Goal: Task Accomplishment & Management: Manage account settings

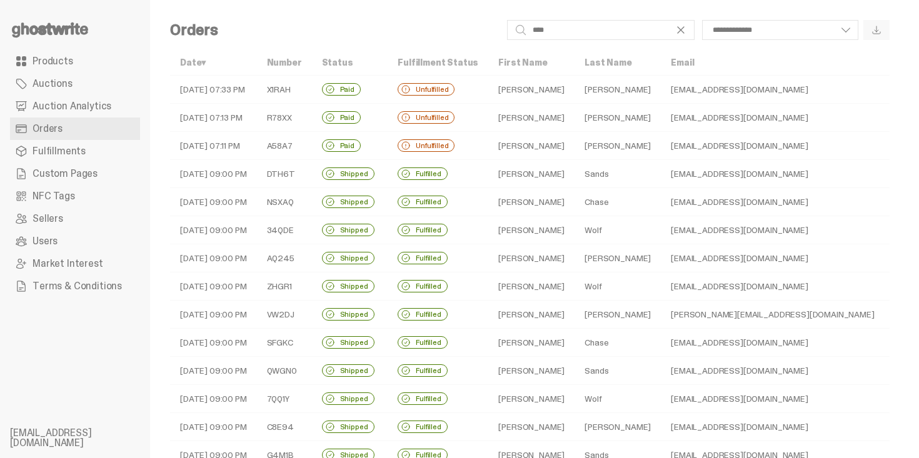
click at [661, 119] on td "american_badger@hotmail.com" at bounding box center [772, 118] width 223 height 28
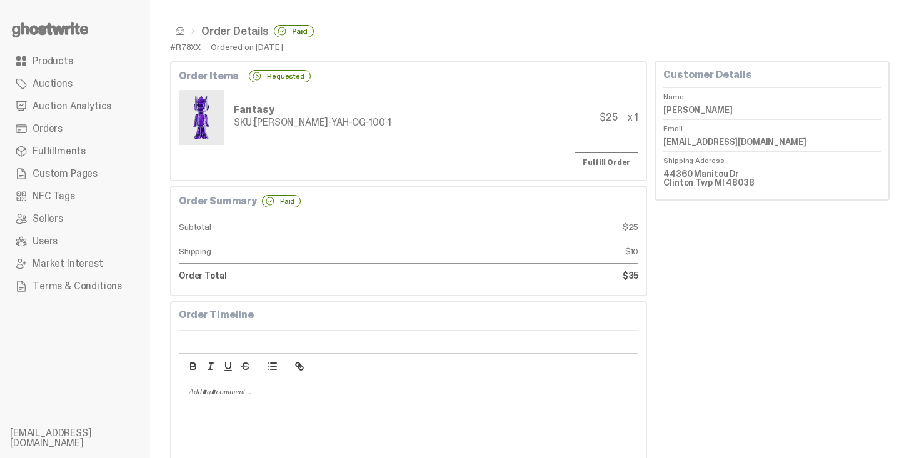
click at [83, 130] on link "Orders" at bounding box center [75, 129] width 130 height 23
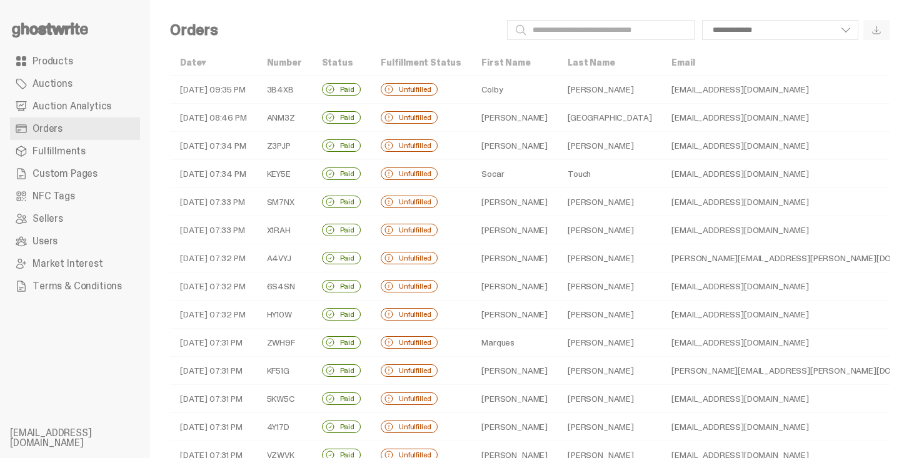
click at [572, 76] on td "[PERSON_NAME]" at bounding box center [610, 90] width 104 height 28
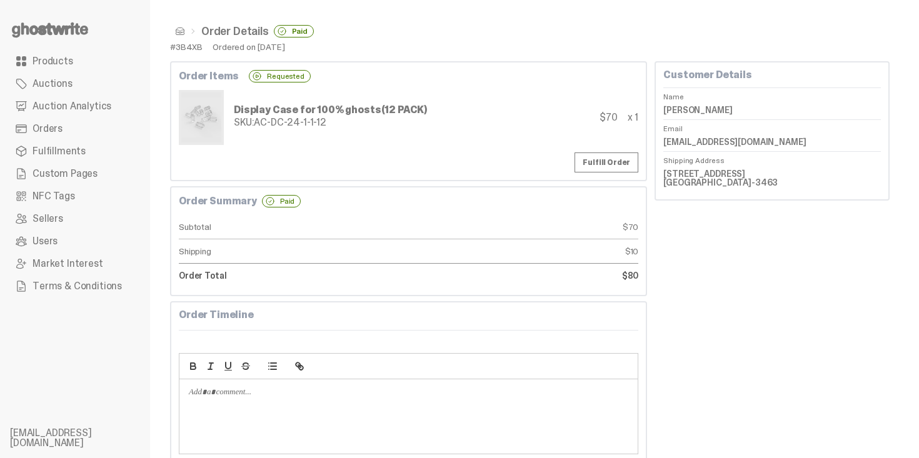
click at [58, 124] on span "Orders" at bounding box center [48, 129] width 30 height 10
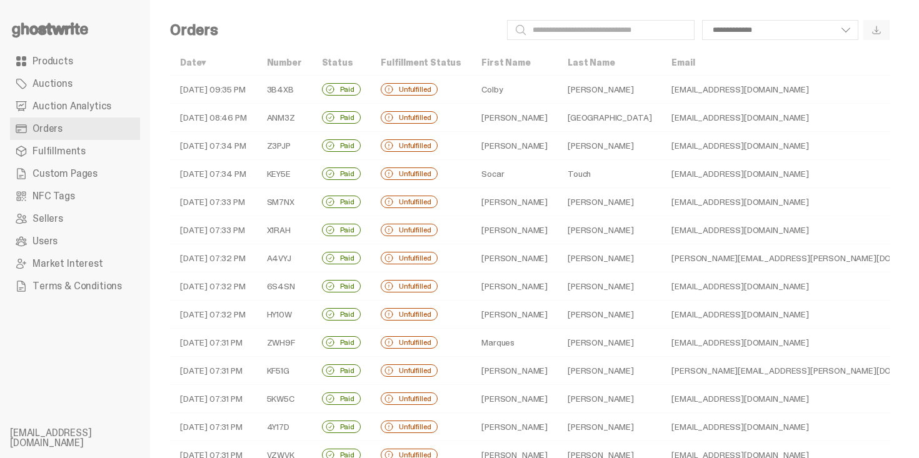
scroll to position [380, 0]
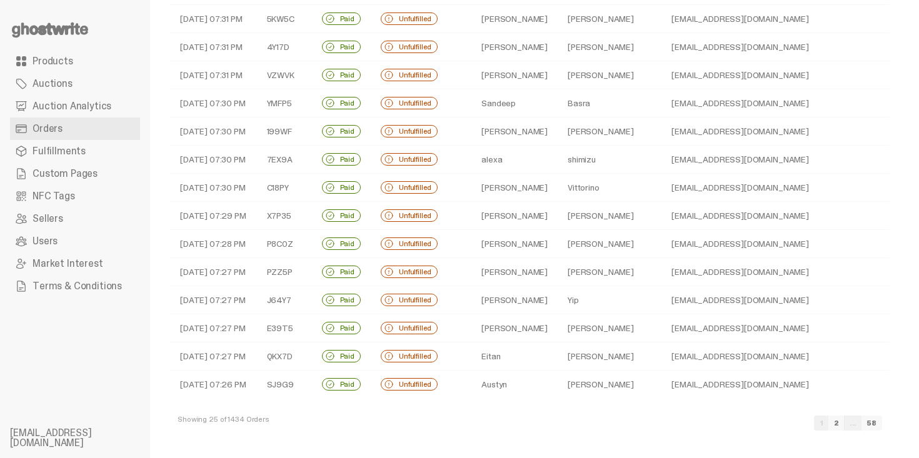
click at [108, 111] on link "Auction Analytics" at bounding box center [75, 106] width 130 height 23
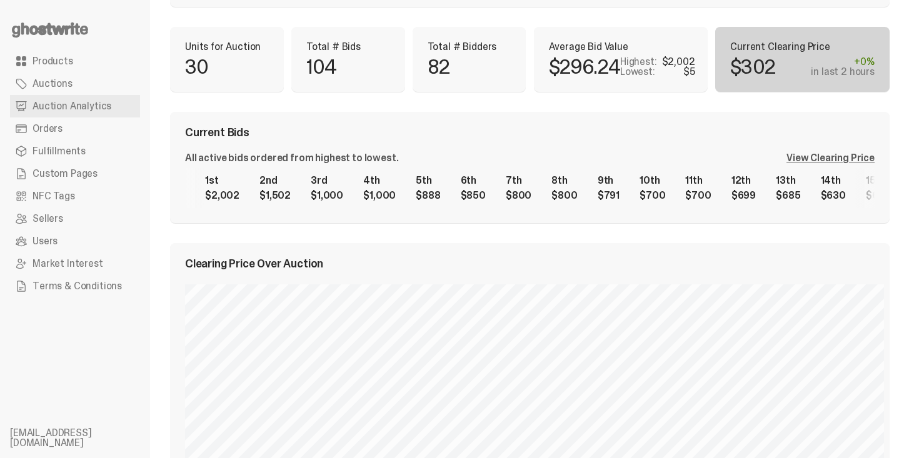
scroll to position [100, 0]
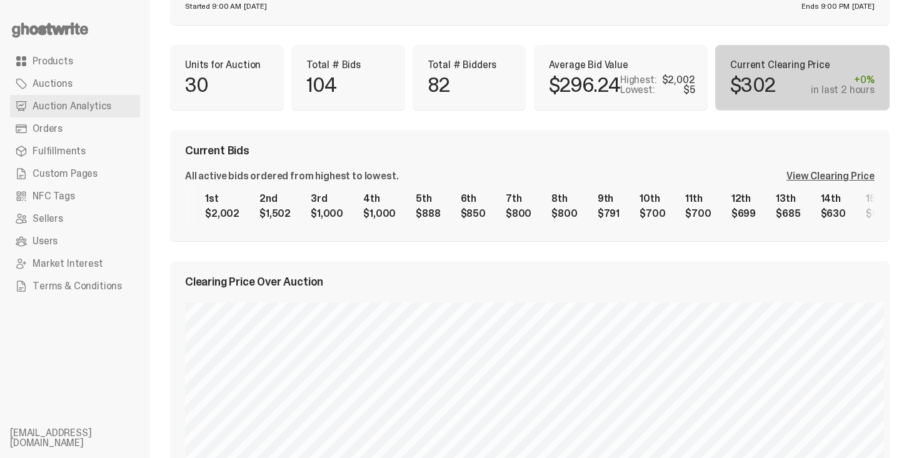
click at [84, 128] on link "Orders" at bounding box center [75, 129] width 130 height 23
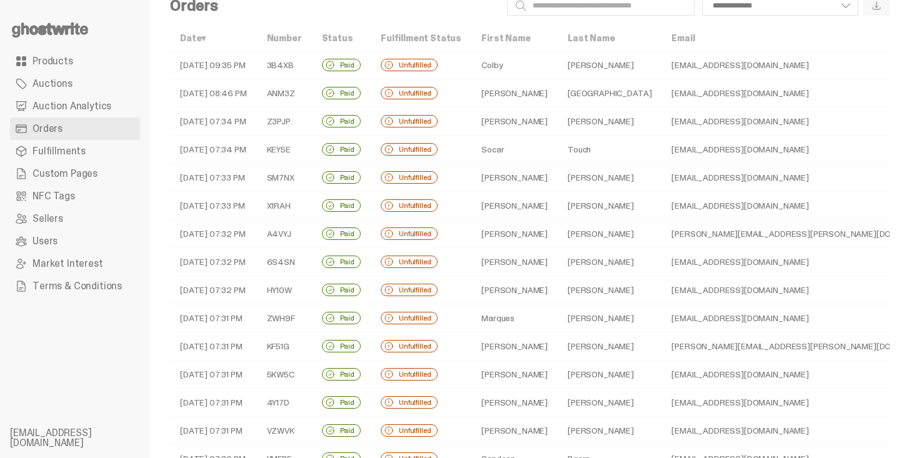
scroll to position [25, 0]
click at [582, 228] on td "[PERSON_NAME]" at bounding box center [610, 234] width 104 height 28
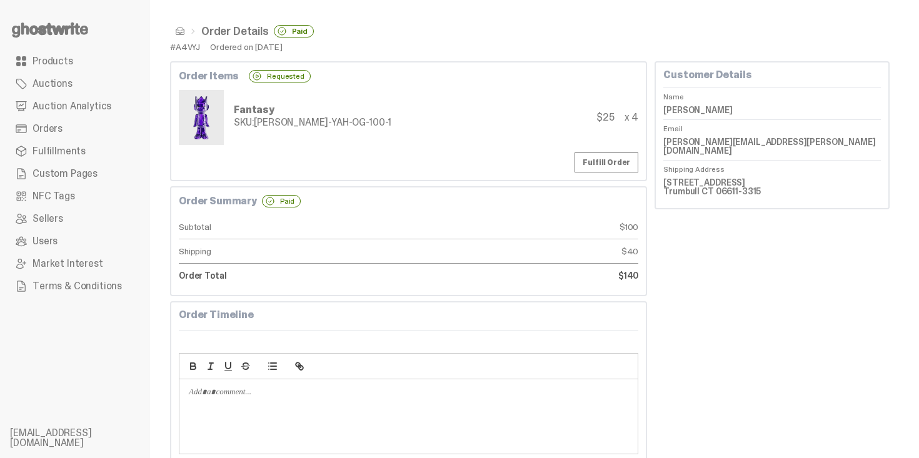
click at [179, 28] on span at bounding box center [180, 31] width 10 height 10
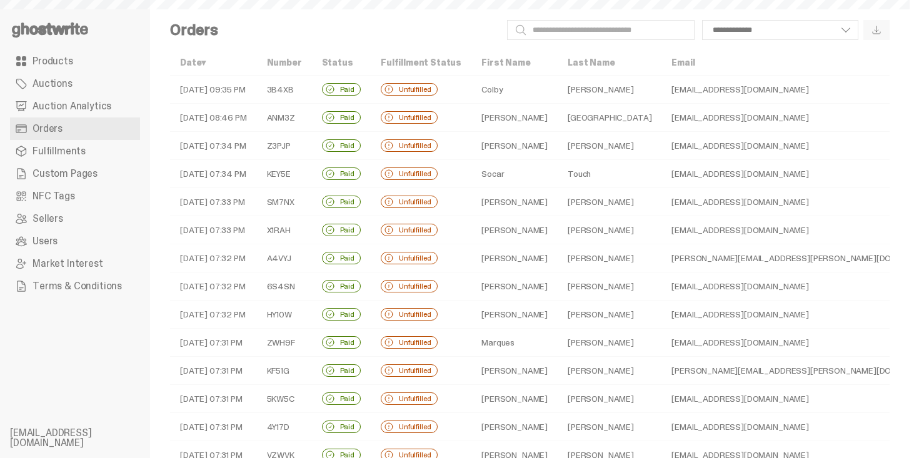
scroll to position [25, 0]
